Goal: Find specific page/section: Find specific page/section

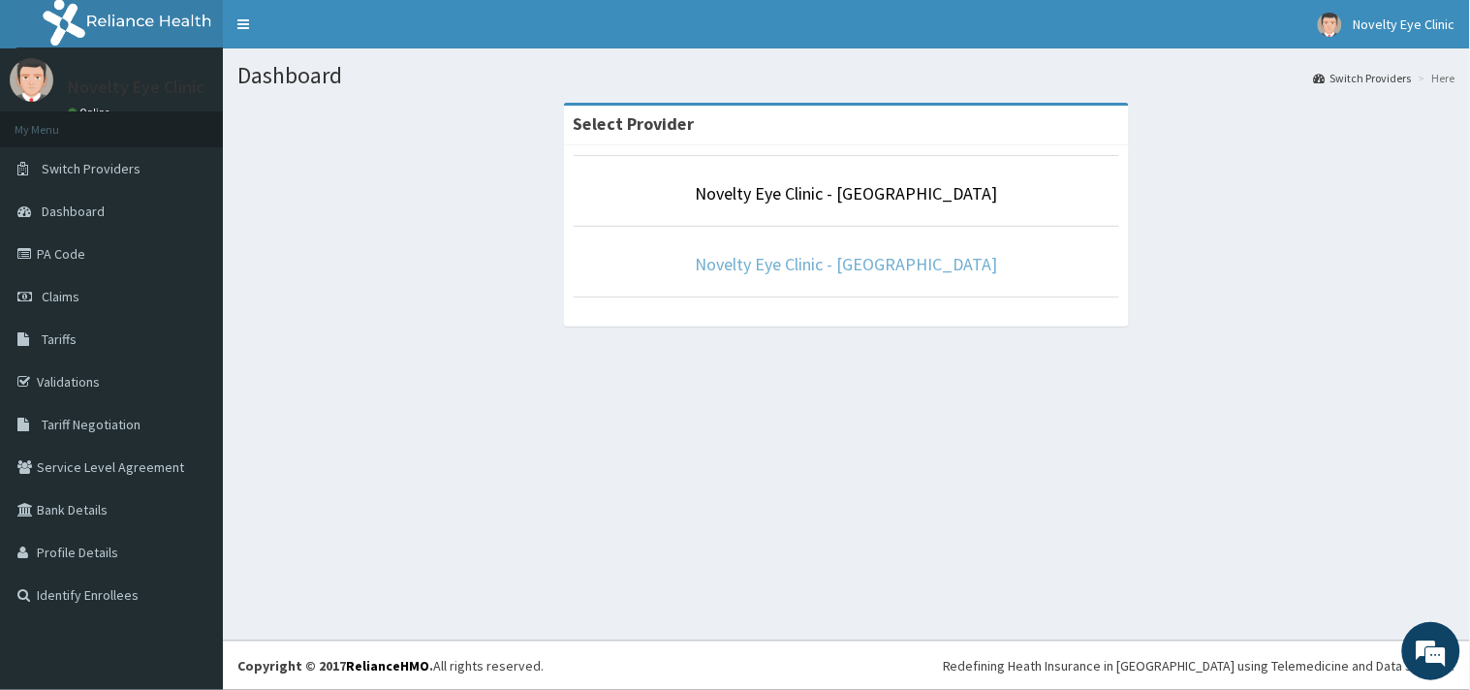
click at [856, 269] on link "Novelty Eye Clinic - [GEOGRAPHIC_DATA]" at bounding box center [847, 264] width 302 height 22
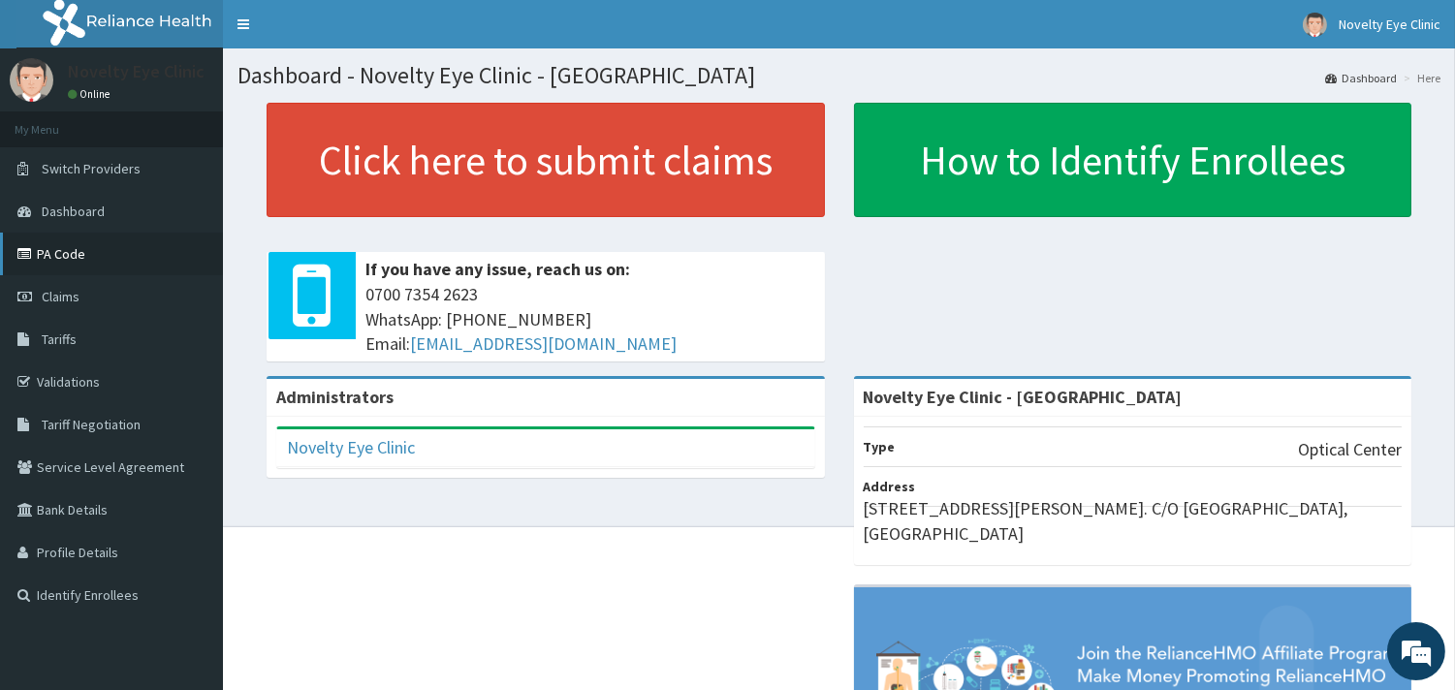
click at [83, 254] on link "PA Code" at bounding box center [111, 254] width 223 height 43
